Goal: Task Accomplishment & Management: Manage account settings

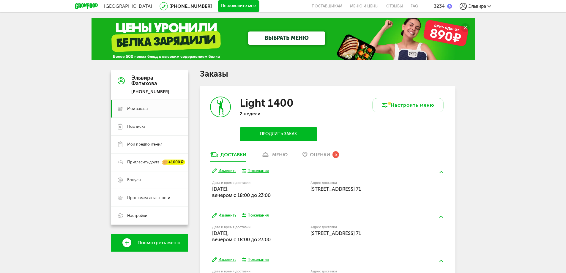
click at [281, 155] on div "меню" at bounding box center [279, 155] width 15 height 6
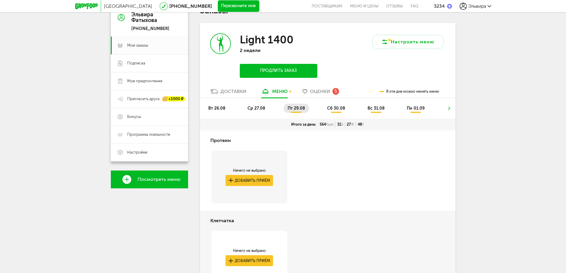
scroll to position [53, 0]
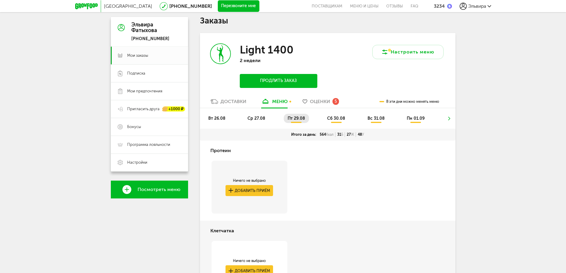
click at [256, 119] on span "ср 27.08" at bounding box center [256, 118] width 18 height 5
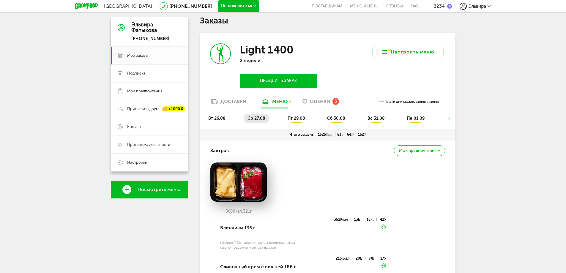
click at [215, 117] on span "вт 26.08" at bounding box center [216, 118] width 17 height 5
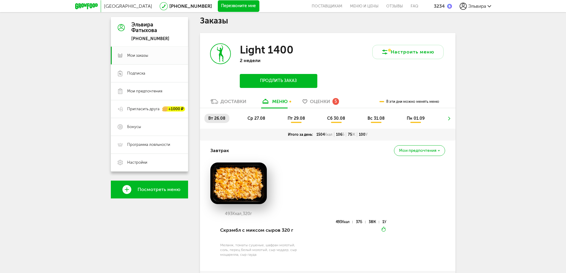
click at [295, 117] on span "пт 29.08" at bounding box center [296, 118] width 18 height 5
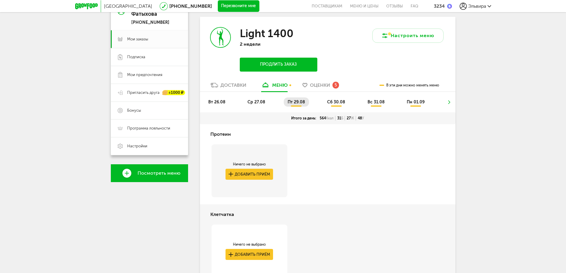
scroll to position [23, 0]
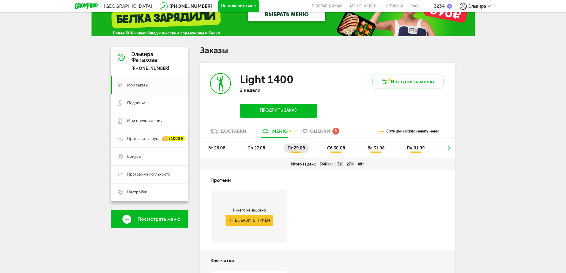
click at [339, 149] on span "сб 30.08" at bounding box center [336, 148] width 18 height 5
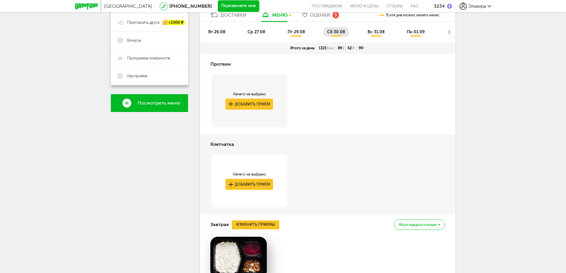
scroll to position [125, 0]
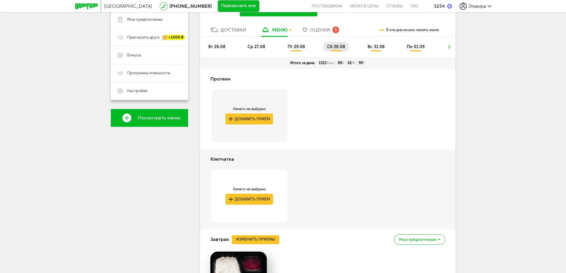
click at [373, 49] on li "вс 31.08" at bounding box center [376, 46] width 25 height 9
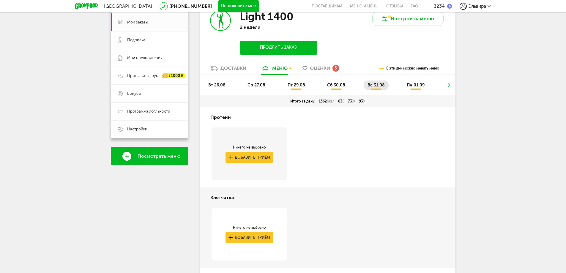
scroll to position [0, 0]
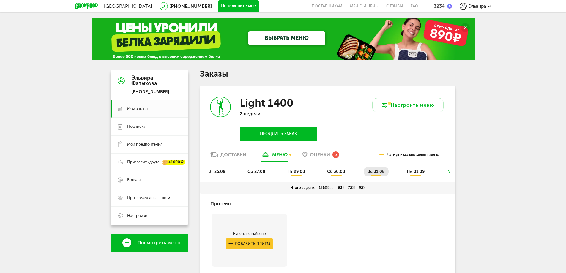
click at [420, 170] on span "пн 01.09" at bounding box center [416, 171] width 18 height 5
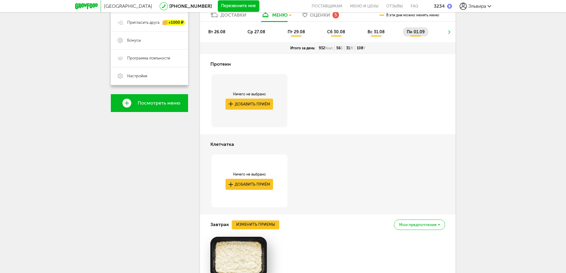
scroll to position [110, 0]
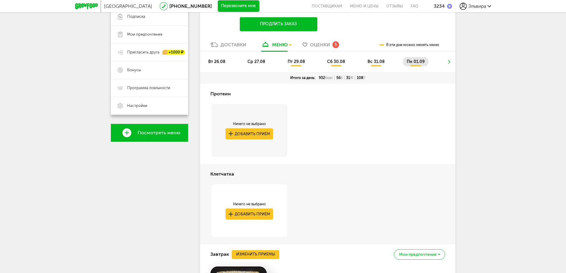
click at [252, 60] on span "ср 27.08" at bounding box center [256, 61] width 18 height 5
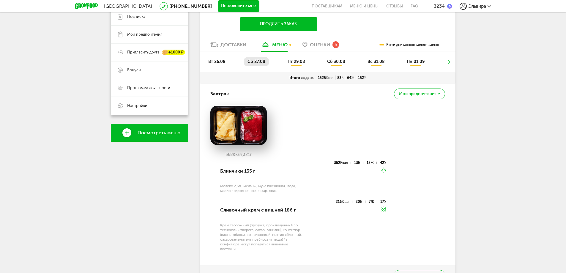
click at [296, 62] on span "пт 29.08" at bounding box center [296, 61] width 18 height 5
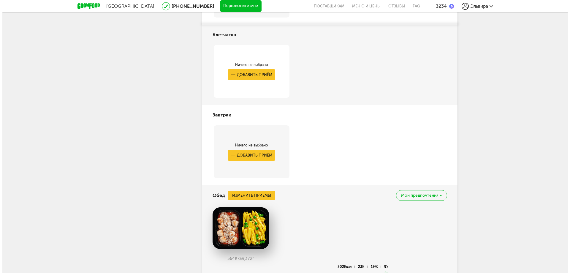
scroll to position [238, 0]
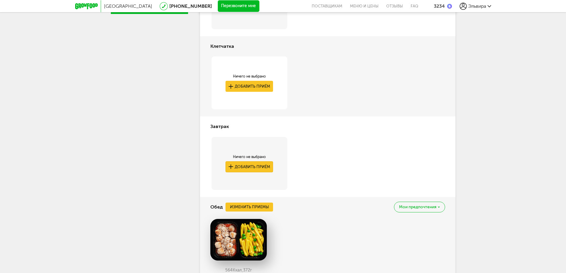
click at [260, 168] on button "Добавить приём" at bounding box center [249, 166] width 48 height 11
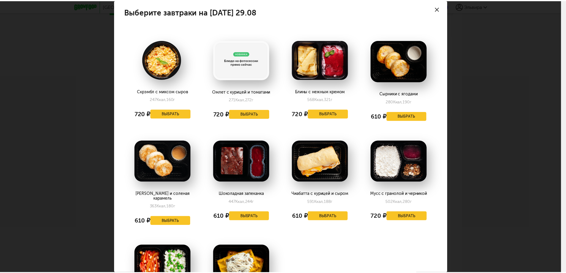
scroll to position [0, 0]
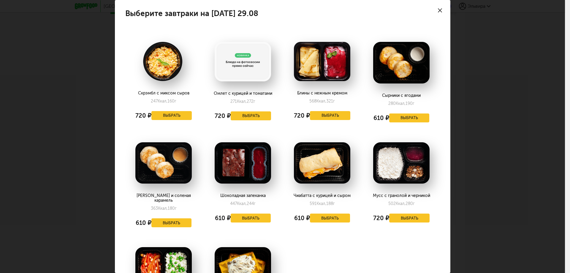
click at [436, 13] on div at bounding box center [440, 10] width 21 height 21
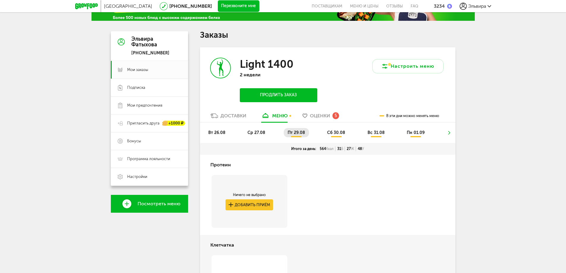
scroll to position [30, 0]
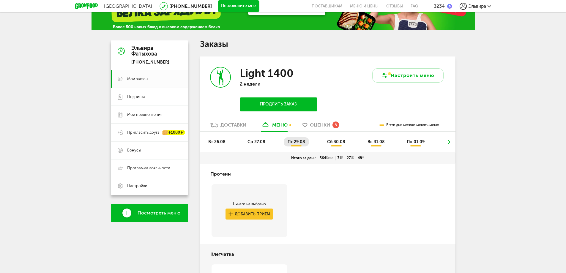
click at [336, 141] on span "сб 30.08" at bounding box center [336, 141] width 18 height 5
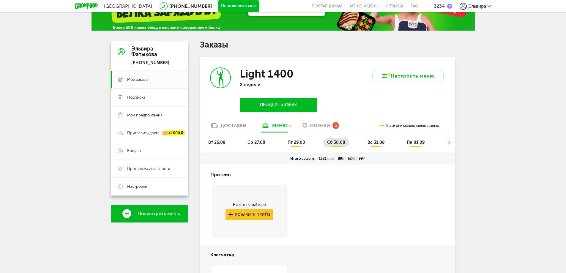
scroll to position [0, 0]
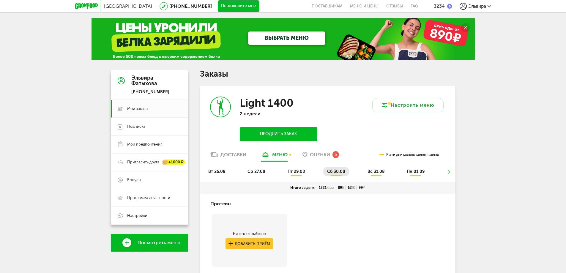
click at [370, 170] on span "вс 31.08" at bounding box center [375, 171] width 17 height 5
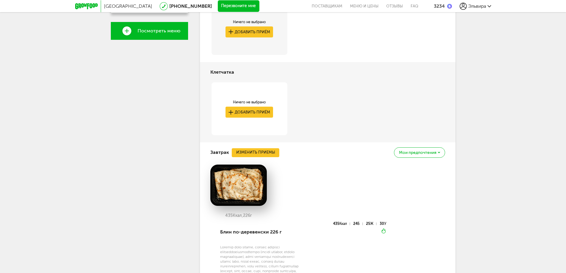
scroll to position [113, 0]
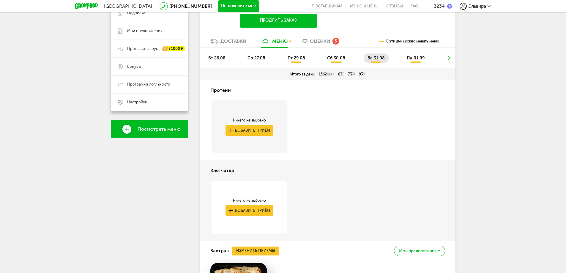
click at [413, 59] on span "пн 01.09" at bounding box center [416, 58] width 18 height 5
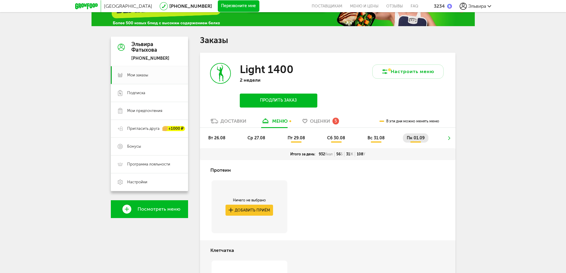
scroll to position [21, 0]
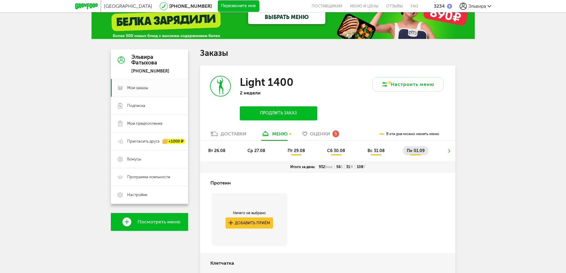
click at [298, 151] on span "пт 29.08" at bounding box center [296, 150] width 18 height 5
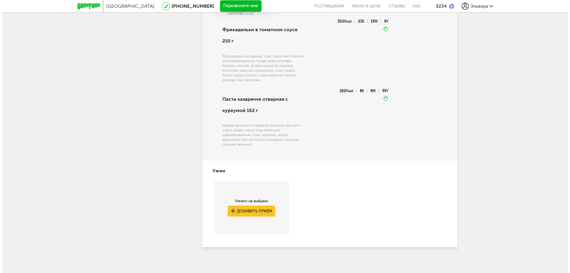
scroll to position [499, 0]
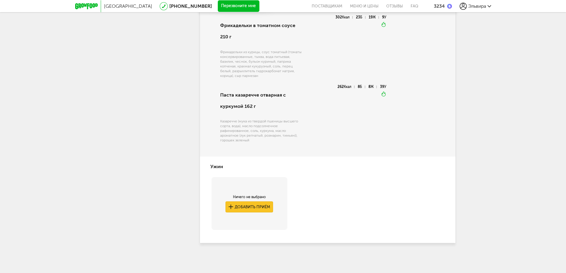
click at [255, 207] on button "Добавить приём" at bounding box center [249, 206] width 48 height 11
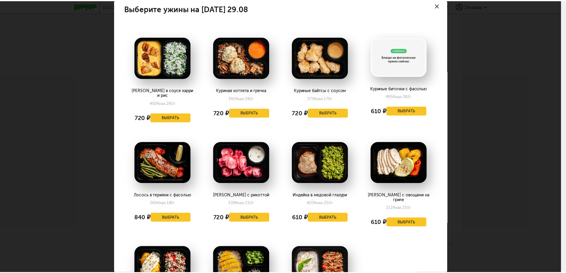
scroll to position [0, 0]
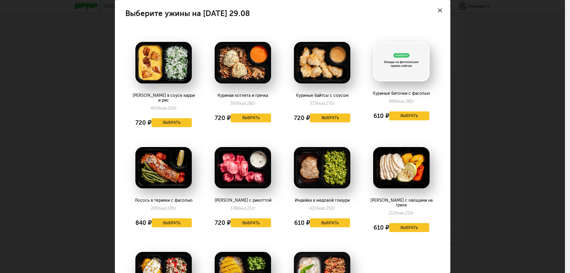
click at [438, 10] on icon at bounding box center [440, 10] width 4 height 4
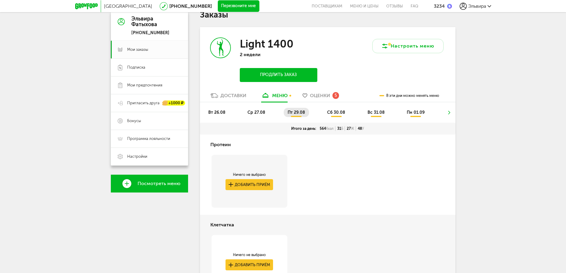
scroll to position [23, 0]
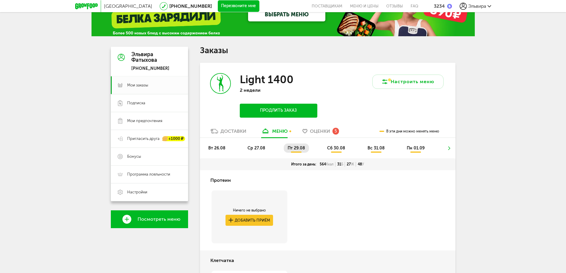
click at [330, 131] on span "Оценки" at bounding box center [320, 131] width 20 height 6
